Goal: Transaction & Acquisition: Book appointment/travel/reservation

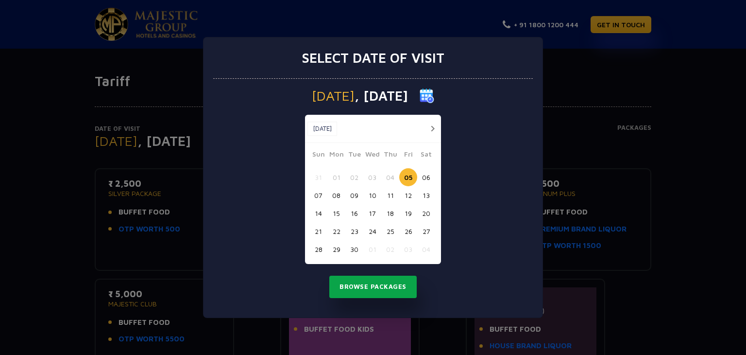
click at [377, 287] on button "Browse Packages" at bounding box center [372, 287] width 87 height 22
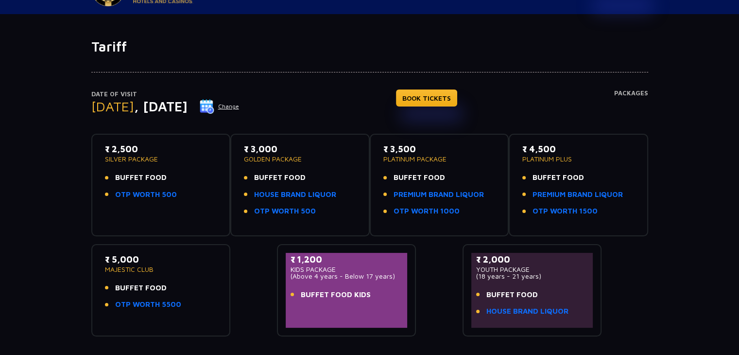
scroll to position [34, 0]
click at [283, 190] on link "HOUSE BRAND LIQUOR" at bounding box center [295, 195] width 82 height 11
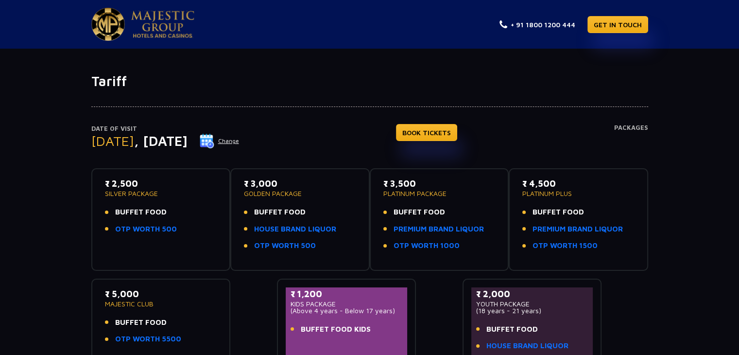
click at [157, 10] on link at bounding box center [142, 24] width 103 height 33
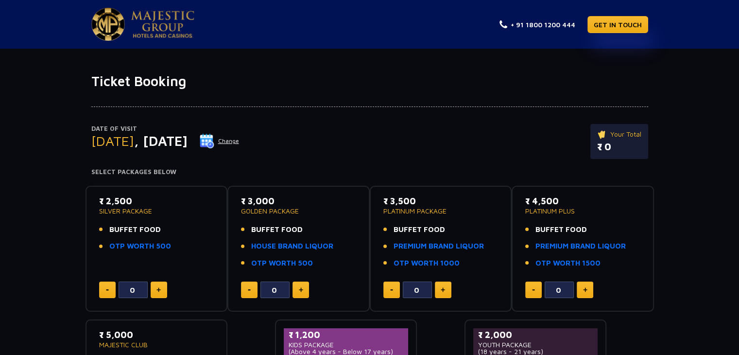
scroll to position [51, 0]
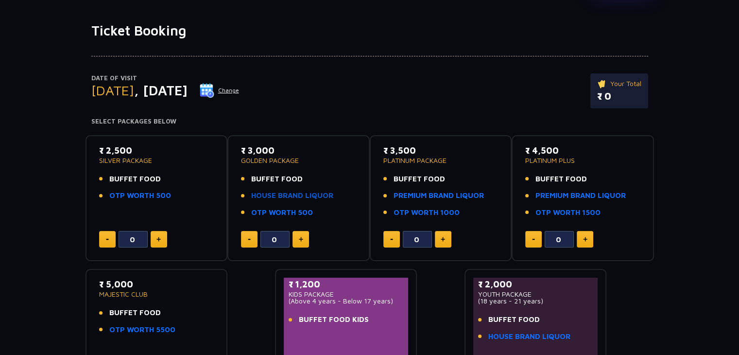
click at [292, 199] on link "HOUSE BRAND LIQUOR" at bounding box center [292, 195] width 82 height 11
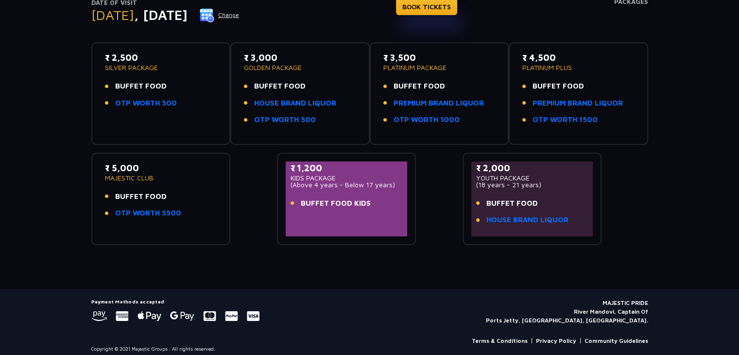
scroll to position [126, 0]
click at [415, 86] on span "BUFFET FOOD" at bounding box center [420, 85] width 52 height 11
click at [462, 102] on link "PREMIUM BRAND LIQUOR" at bounding box center [439, 102] width 90 height 11
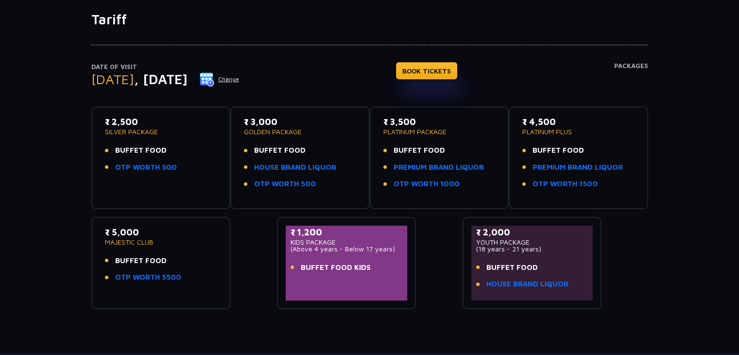
scroll to position [64, 0]
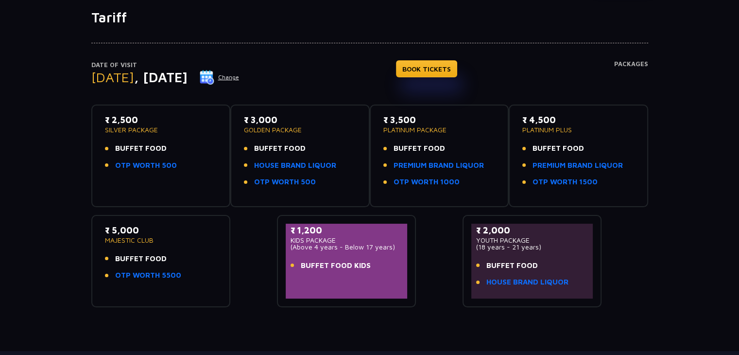
click at [240, 80] on button "Change" at bounding box center [219, 77] width 40 height 16
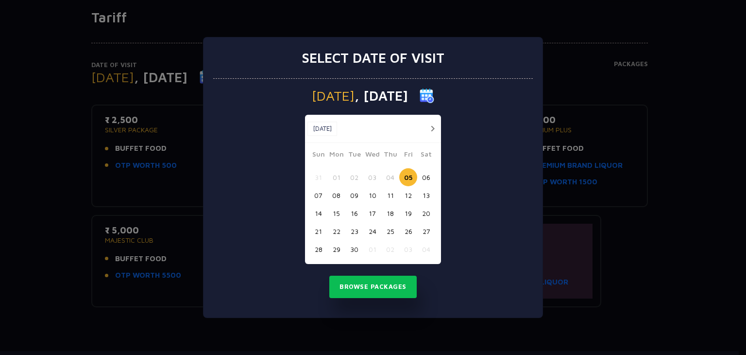
click at [340, 196] on button "08" at bounding box center [337, 195] width 18 height 18
click at [372, 281] on button "Browse Packages" at bounding box center [372, 287] width 87 height 22
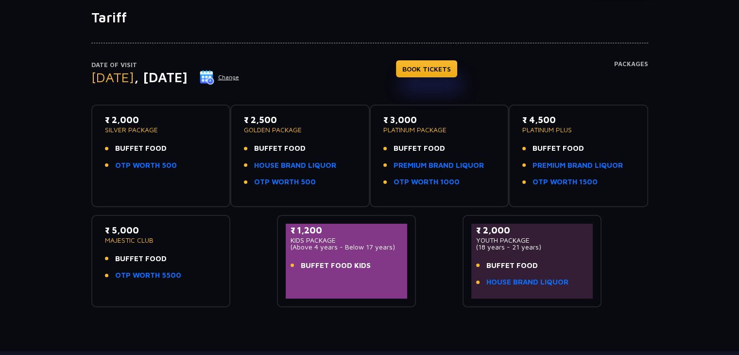
click at [240, 75] on button "Change" at bounding box center [219, 77] width 40 height 16
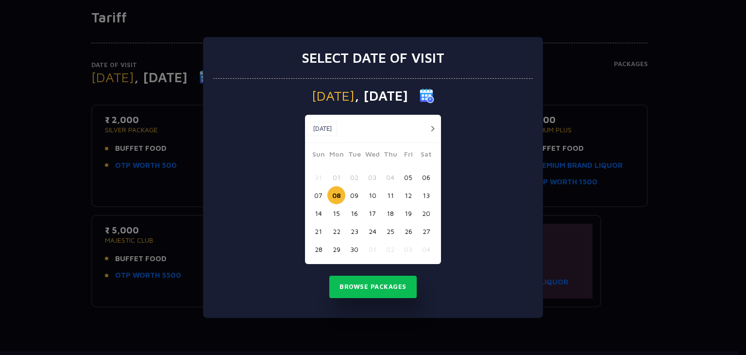
click at [408, 176] on button "05" at bounding box center [408, 177] width 18 height 18
click at [394, 288] on button "Browse Packages" at bounding box center [372, 287] width 87 height 22
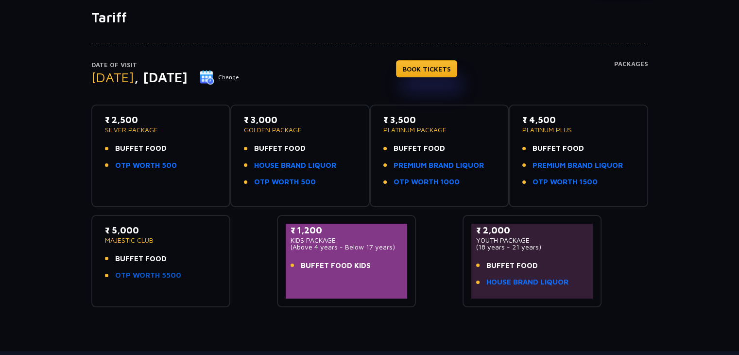
click at [164, 277] on link "OTP WORTH 5500" at bounding box center [148, 275] width 66 height 11
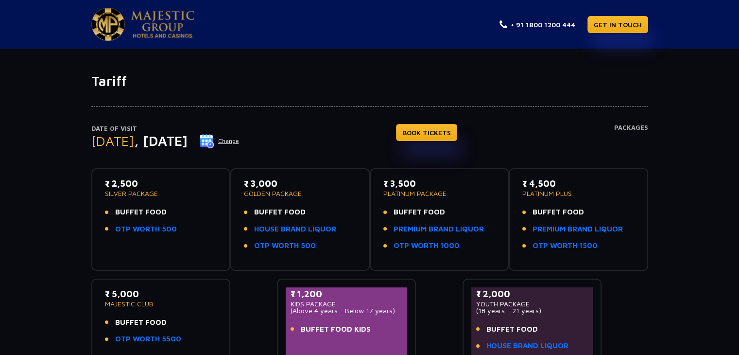
scroll to position [10, 0]
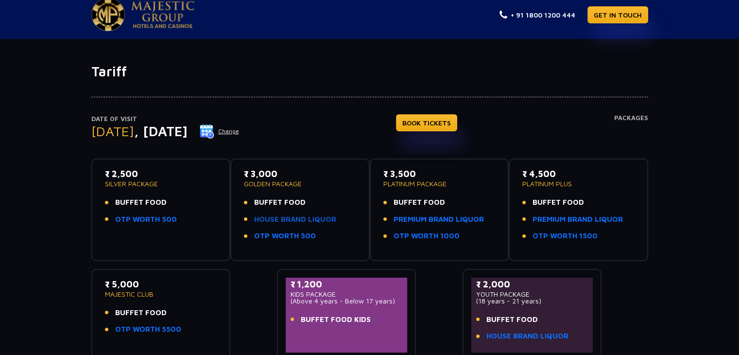
click at [300, 220] on link "HOUSE BRAND LIQUOR" at bounding box center [295, 219] width 82 height 11
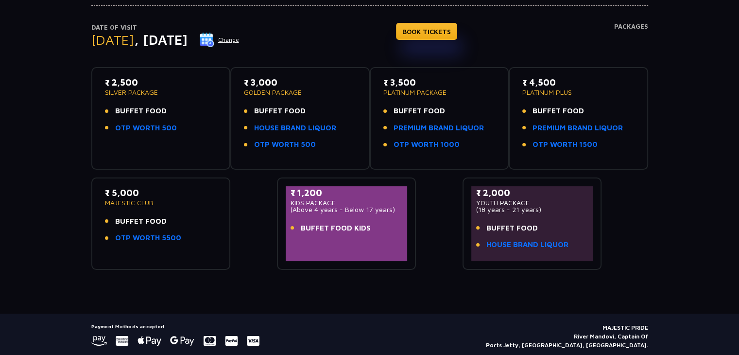
scroll to position [101, 0]
click at [457, 130] on link "PREMIUM BRAND LIQUOR" at bounding box center [439, 128] width 90 height 11
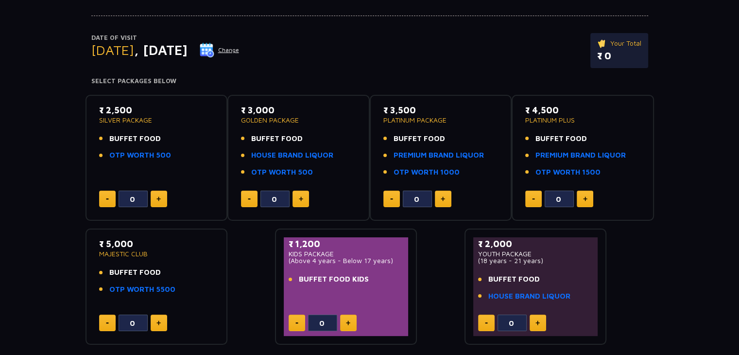
scroll to position [91, 0]
click at [299, 157] on link "HOUSE BRAND LIQUOR" at bounding box center [292, 154] width 82 height 11
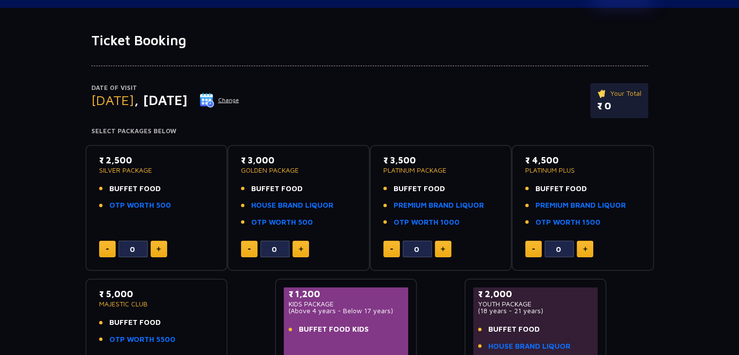
scroll to position [36, 0]
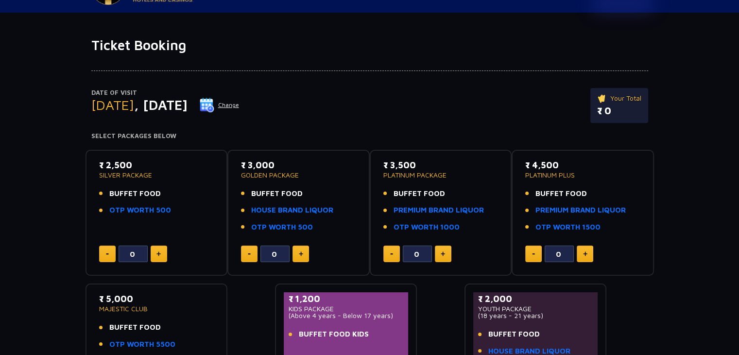
click at [303, 248] on button at bounding box center [301, 253] width 17 height 17
click at [251, 251] on button at bounding box center [249, 253] width 17 height 17
type input "0"
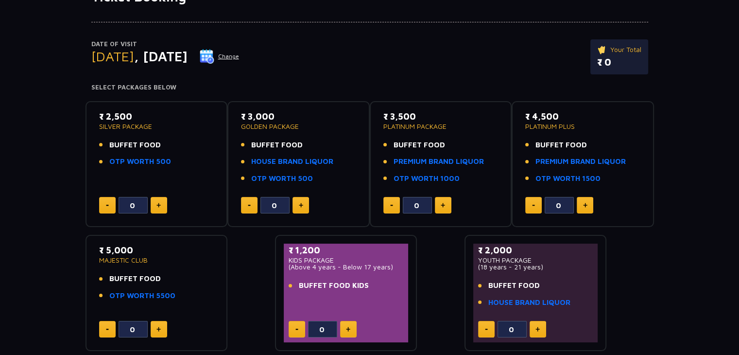
scroll to position [93, 0]
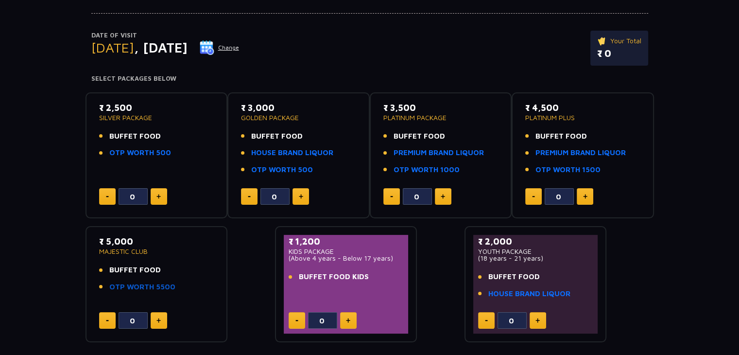
click at [166, 284] on link "OTP WORTH 5500" at bounding box center [142, 286] width 66 height 11
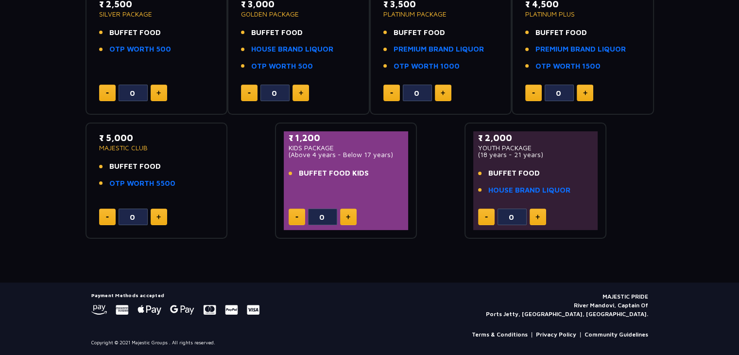
scroll to position [0, 0]
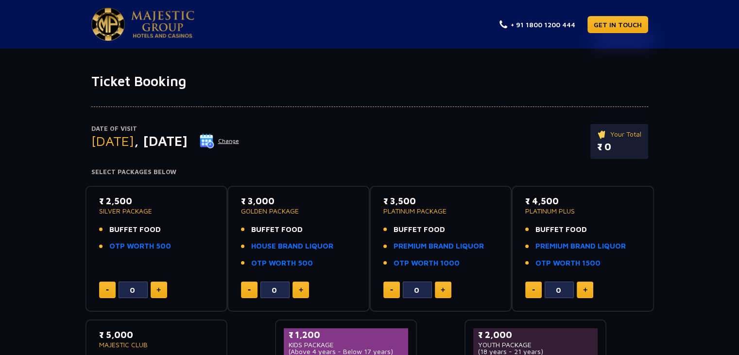
click at [309, 164] on div "Date of Visit Friday , 05 Sep 2025 Change Your Total ₹ 0" at bounding box center [369, 146] width 557 height 45
click at [142, 20] on img at bounding box center [162, 24] width 63 height 27
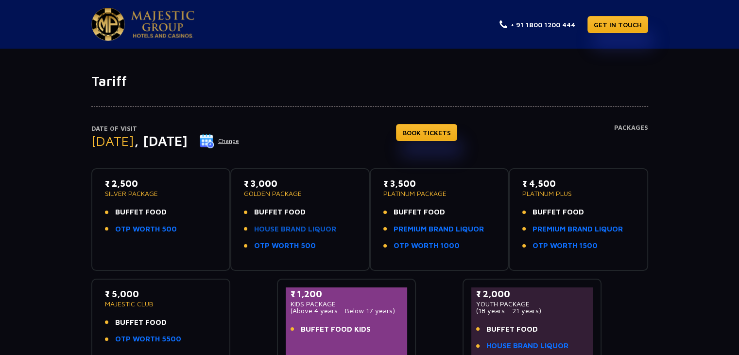
click at [322, 230] on link "HOUSE BRAND LIQUOR" at bounding box center [295, 229] width 82 height 11
